Goal: Navigation & Orientation: Find specific page/section

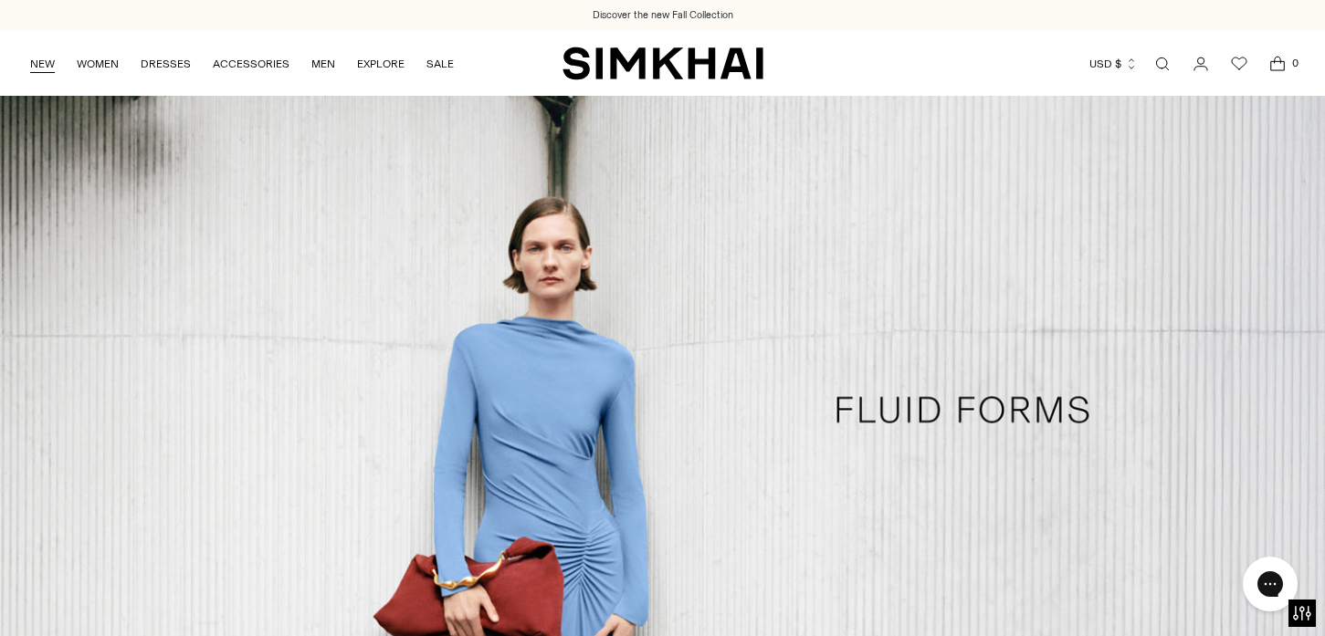
click at [34, 68] on link "NEW" at bounding box center [42, 64] width 25 height 40
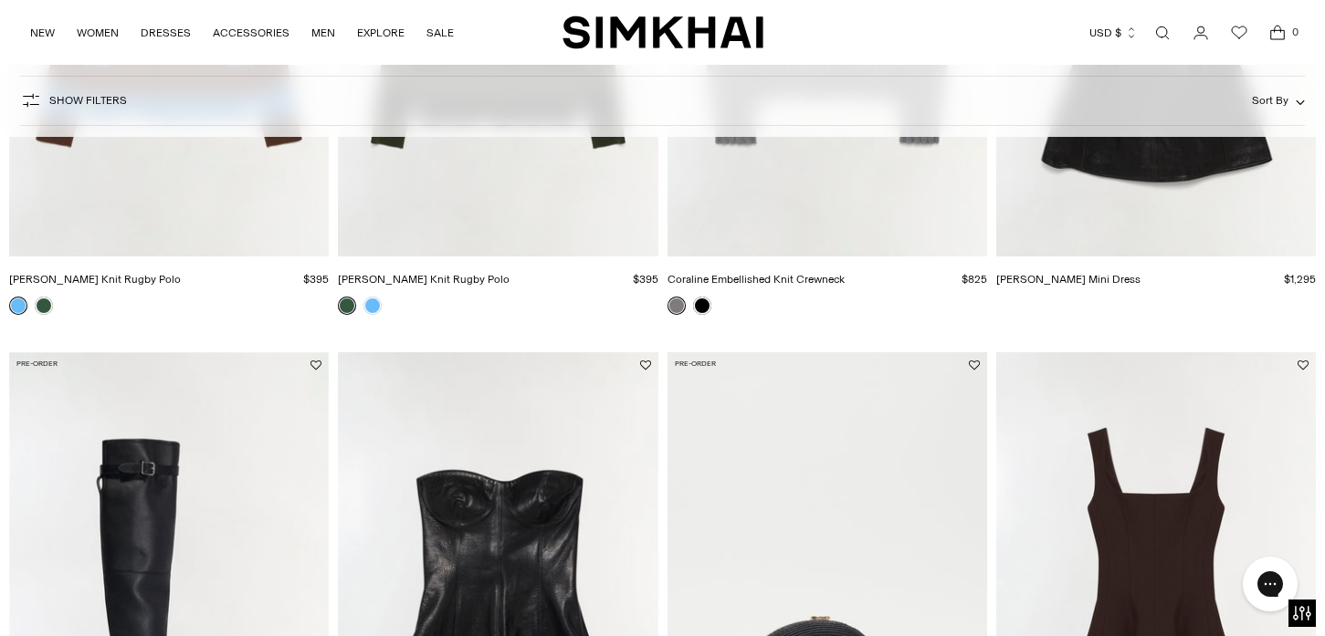
scroll to position [550, 0]
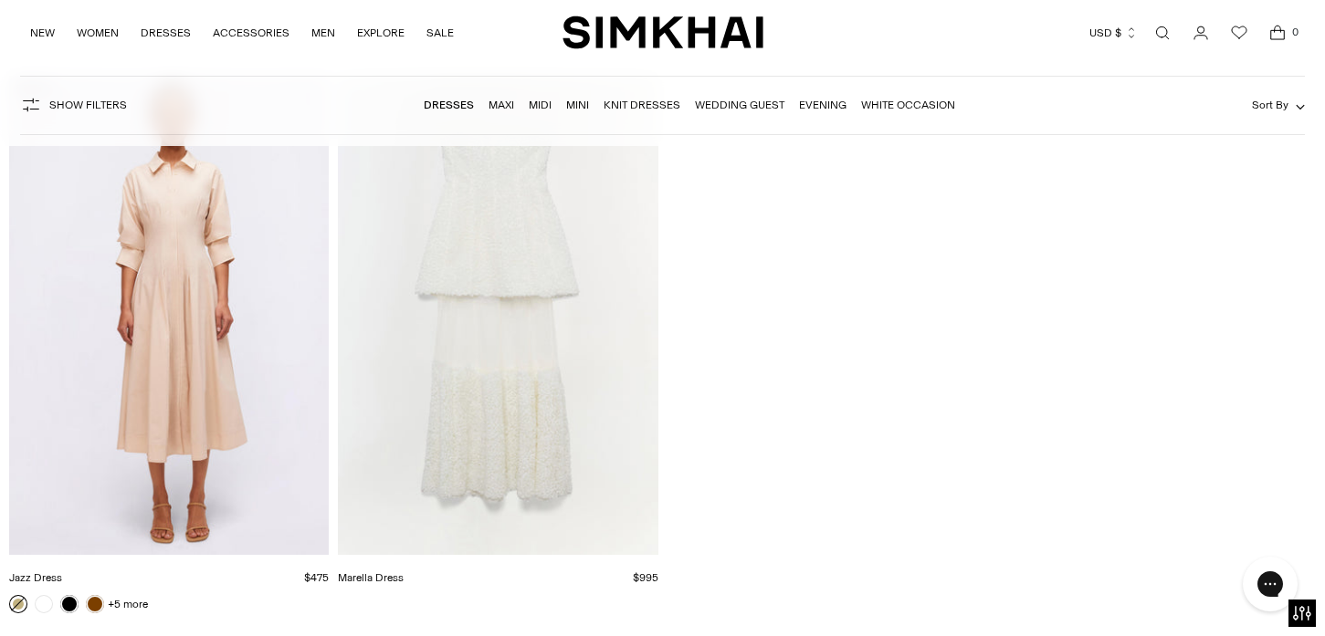
scroll to position [25138, 0]
